Goal: Navigation & Orientation: Find specific page/section

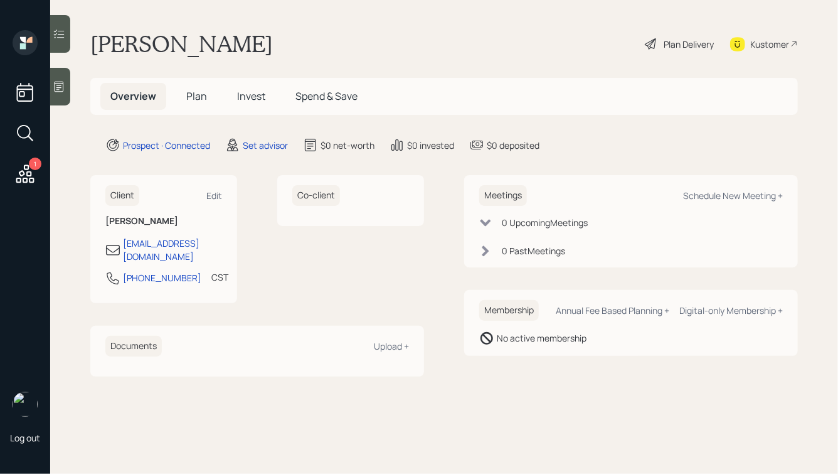
click at [59, 85] on icon at bounding box center [59, 86] width 13 height 13
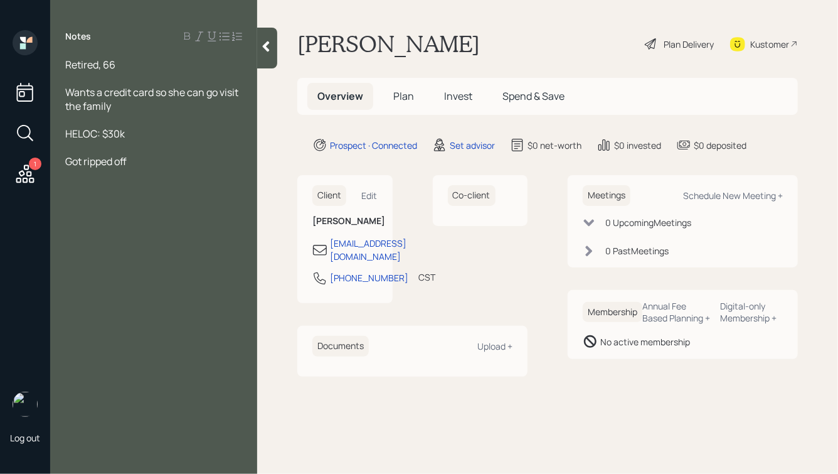
click at [268, 41] on icon at bounding box center [266, 46] width 7 height 11
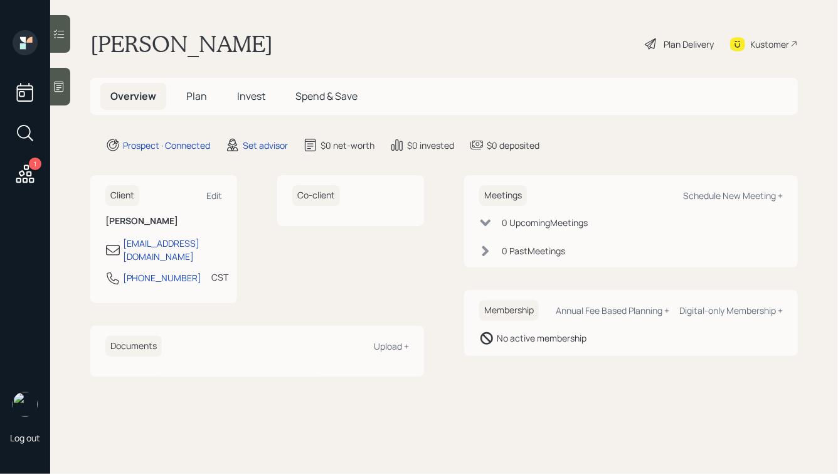
click at [65, 83] on icon at bounding box center [59, 86] width 13 height 13
